Goal: Navigation & Orientation: Go to known website

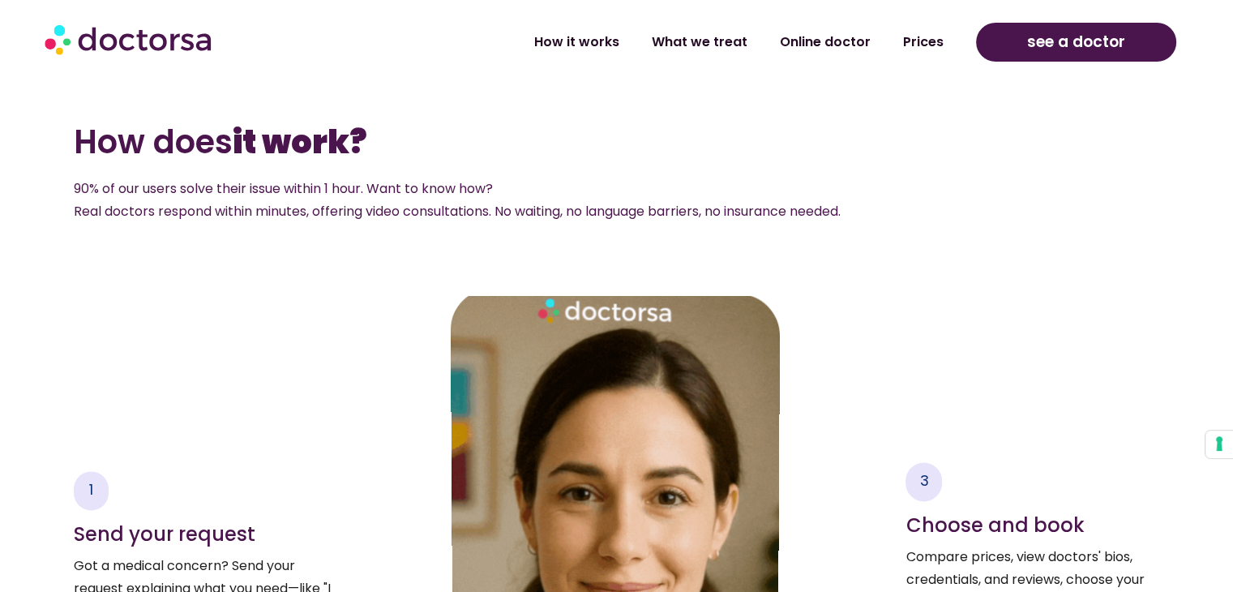
scroll to position [2230, 0]
click at [1216, 442] on button "Your consent preferences for tracking technologies" at bounding box center [1220, 445] width 28 height 28
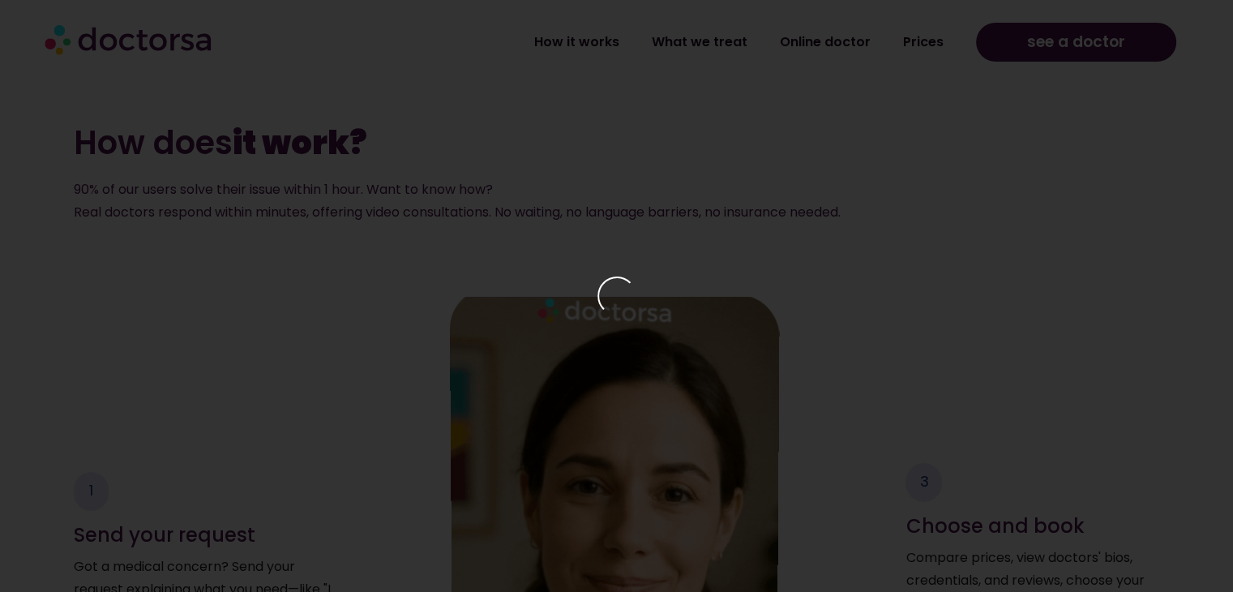
scroll to position [2231, 0]
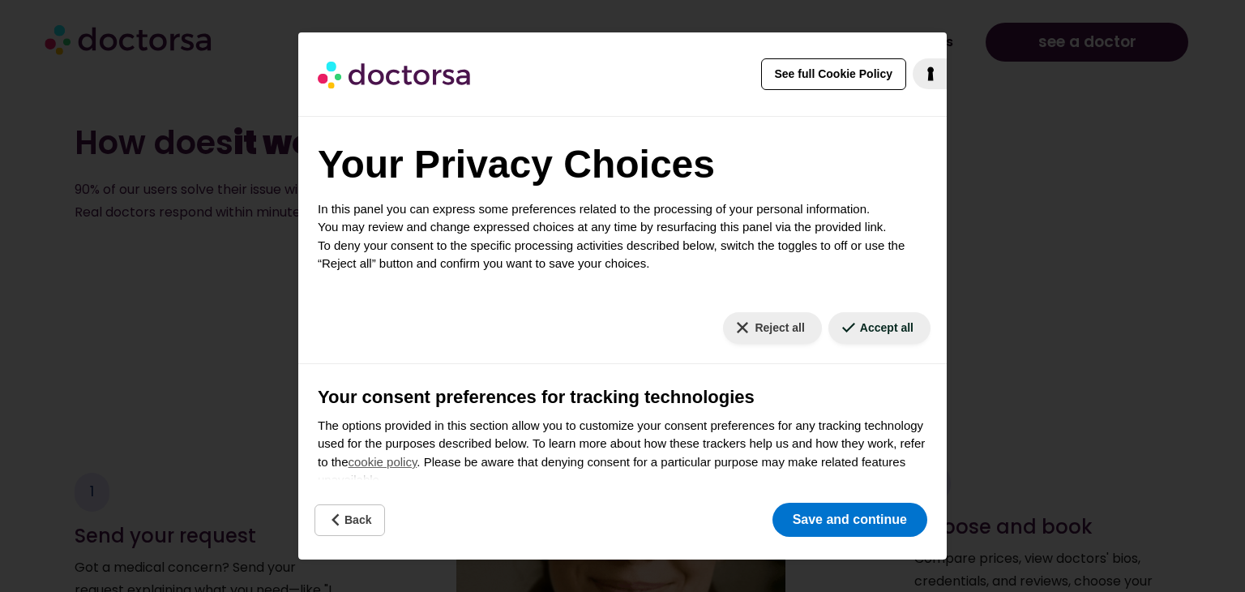
click at [1005, 315] on div "See full Cookie Policy Cookie Policy Your Privacy Choices In this panel you can…" at bounding box center [622, 296] width 1245 height 592
click at [351, 510] on button "Back" at bounding box center [350, 520] width 71 height 32
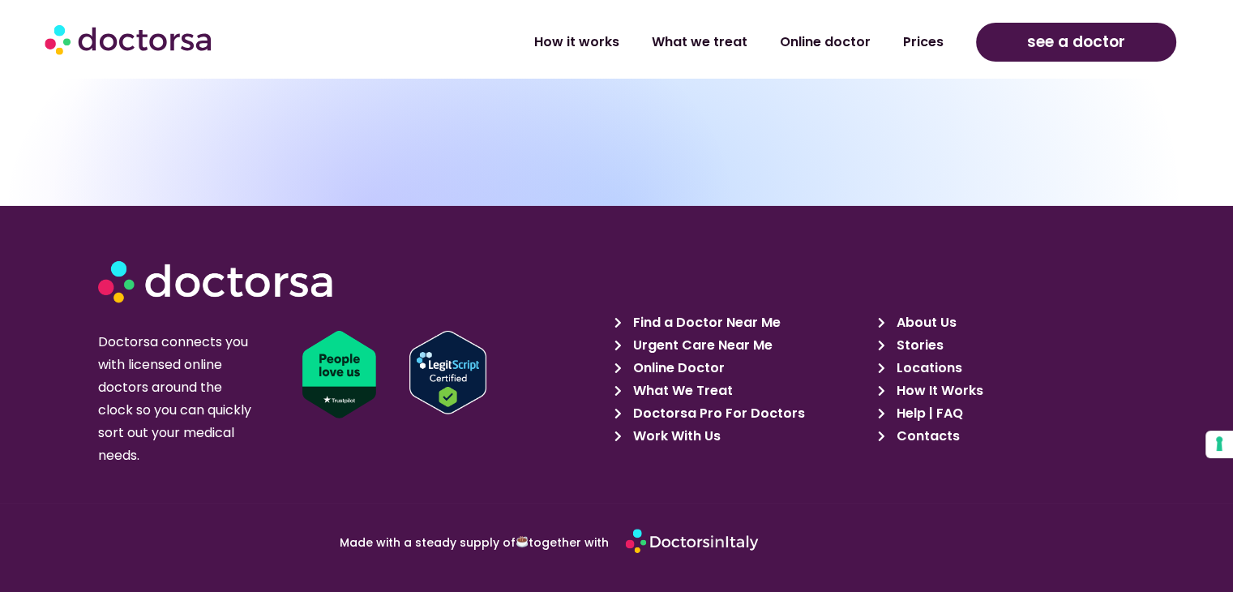
scroll to position [5511, 0]
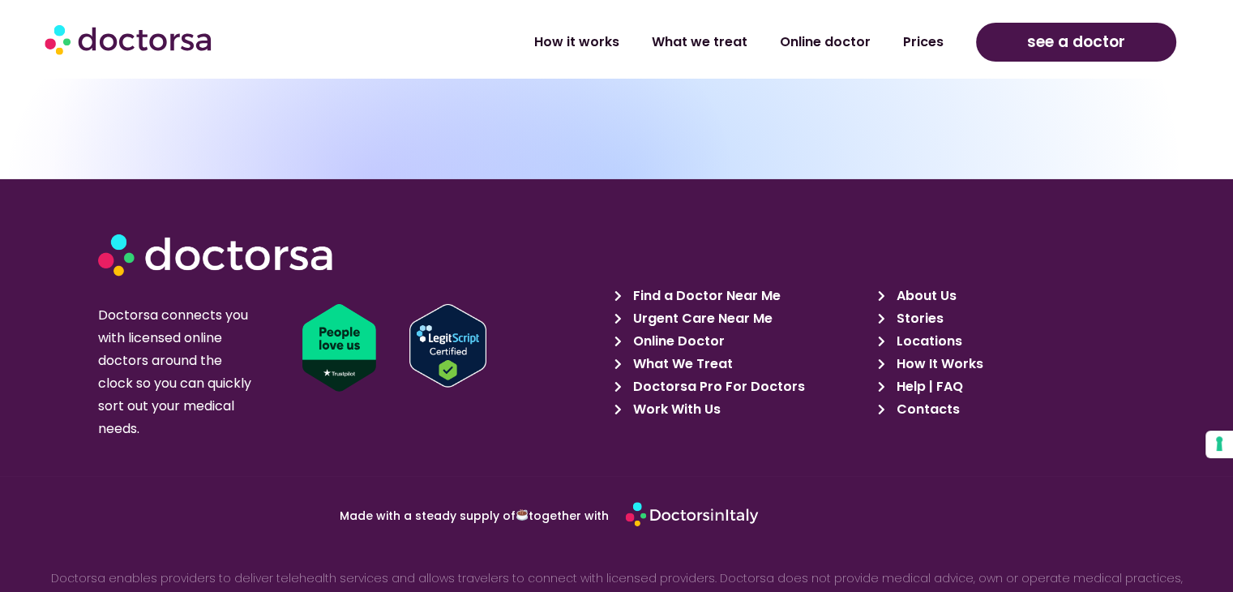
click at [703, 380] on span "Doctorsa Pro For Doctors" at bounding box center [717, 386] width 176 height 23
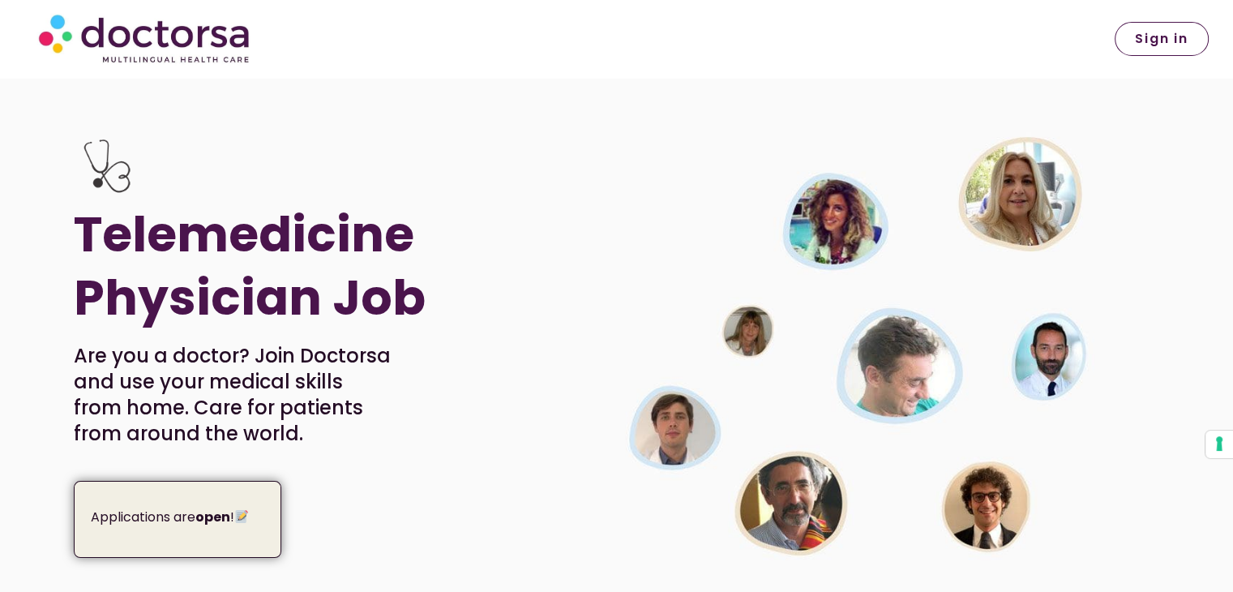
click at [1145, 32] on span "Sign in" at bounding box center [1162, 38] width 54 height 13
